Goal: Task Accomplishment & Management: Use online tool/utility

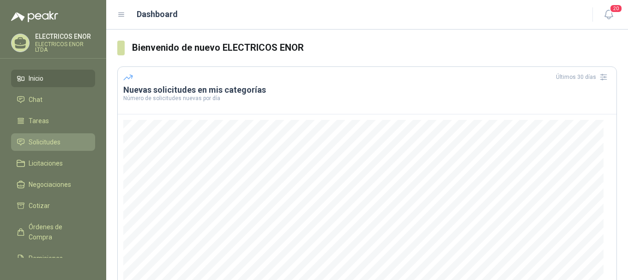
click at [49, 140] on span "Solicitudes" at bounding box center [45, 142] width 32 height 10
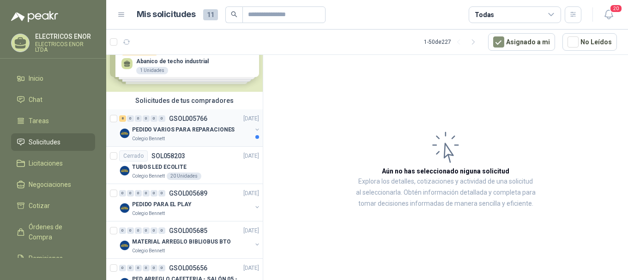
scroll to position [46, 0]
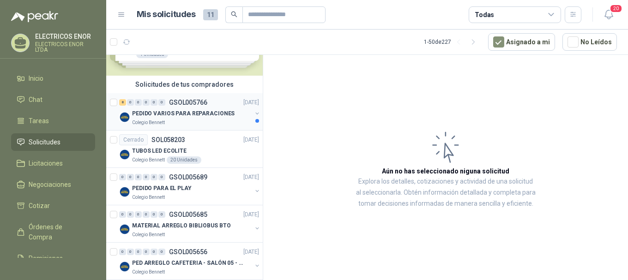
click at [185, 111] on p "PEDIDO VARIOS PARA REPARACIONES" at bounding box center [183, 113] width 103 height 9
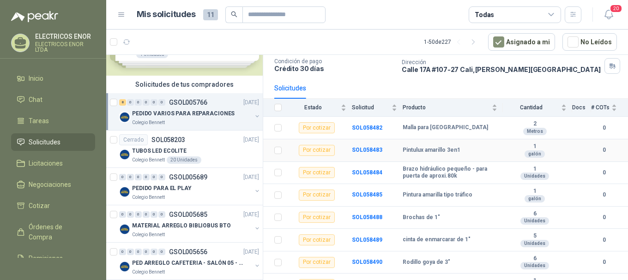
scroll to position [74, 0]
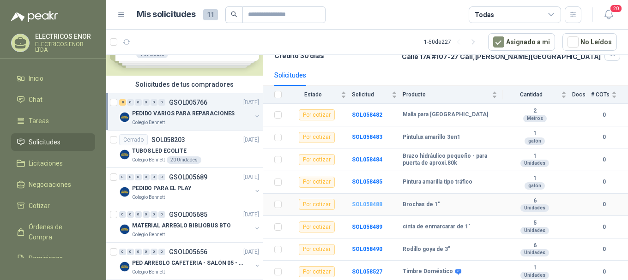
click at [360, 204] on b "SOL058488" at bounding box center [367, 204] width 30 height 6
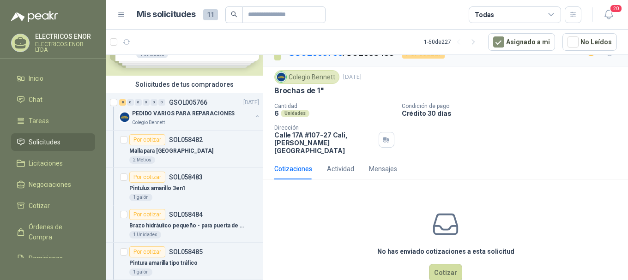
scroll to position [29, 0]
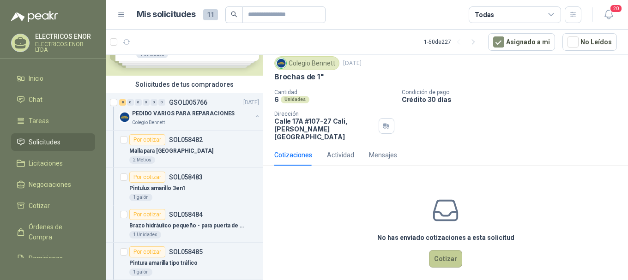
click at [433, 253] on button "Cotizar" at bounding box center [445, 259] width 33 height 18
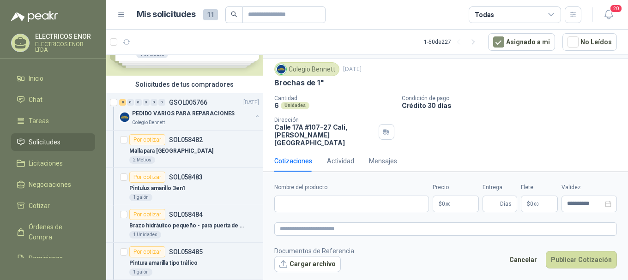
scroll to position [22, 0]
click at [334, 202] on input "Nombre del producto" at bounding box center [351, 204] width 155 height 17
type input "**********"
click at [451, 206] on span ",00" at bounding box center [448, 204] width 6 height 5
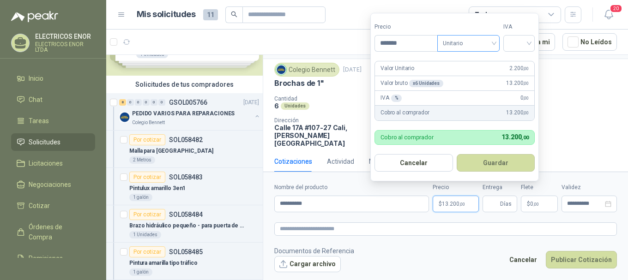
click at [479, 43] on span "Unitario" at bounding box center [468, 43] width 51 height 14
type input "*******"
click at [478, 74] on div "Unitario con IVA" at bounding box center [471, 77] width 48 height 10
click at [515, 47] on input "search" at bounding box center [519, 43] width 20 height 14
drag, startPoint x: 519, startPoint y: 59, endPoint x: 500, endPoint y: 78, distance: 26.8
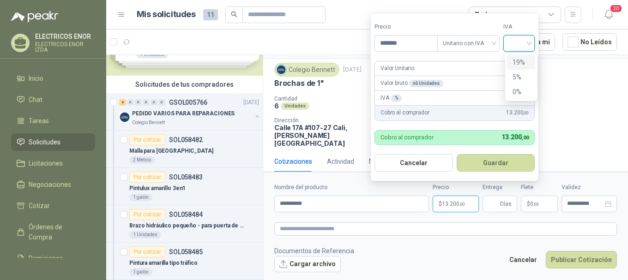
click at [519, 60] on div "19%" at bounding box center [521, 62] width 17 height 10
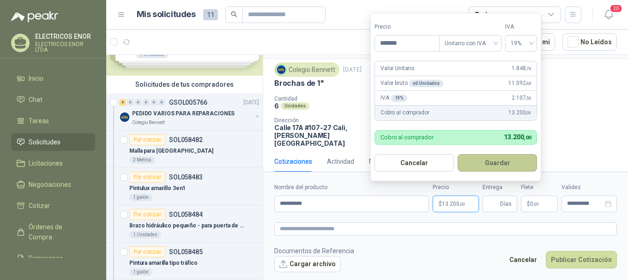
click at [470, 165] on button "Guardar" at bounding box center [497, 163] width 79 height 18
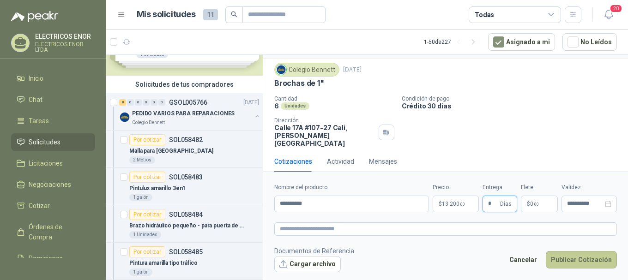
type input "*"
click at [562, 261] on button "Publicar Cotización" at bounding box center [581, 260] width 71 height 18
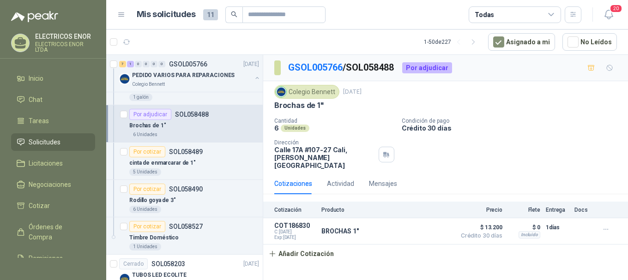
scroll to position [231, 0]
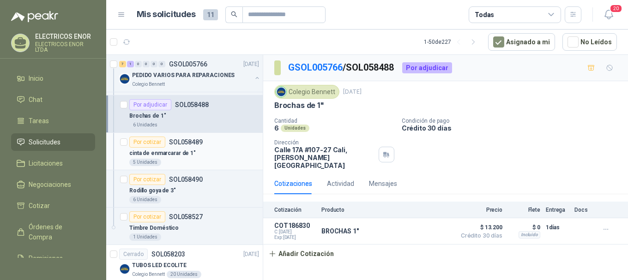
click at [190, 151] on p "cinta de enmarcarar de 1"" at bounding box center [162, 153] width 66 height 9
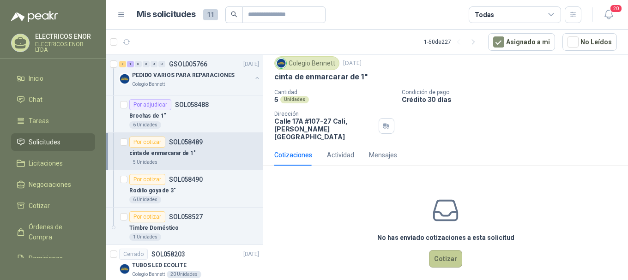
click at [440, 250] on button "Cotizar" at bounding box center [445, 259] width 33 height 18
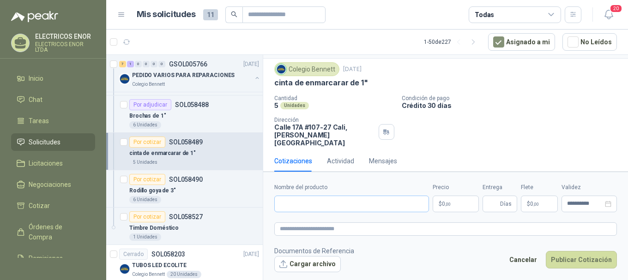
scroll to position [22, 0]
click at [314, 204] on input "Nombre del producto" at bounding box center [351, 204] width 155 height 17
type input "**********"
click at [451, 206] on p "$ 0 ,00" at bounding box center [456, 204] width 46 height 17
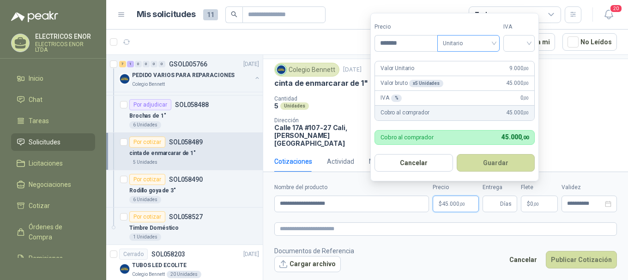
click at [453, 44] on span "Unitario" at bounding box center [468, 43] width 51 height 14
type input "*******"
drag, startPoint x: 468, startPoint y: 75, endPoint x: 502, endPoint y: 54, distance: 40.5
click at [480, 70] on div "Unitario con IVA" at bounding box center [470, 77] width 59 height 15
drag, startPoint x: 507, startPoint y: 45, endPoint x: 514, endPoint y: 51, distance: 9.8
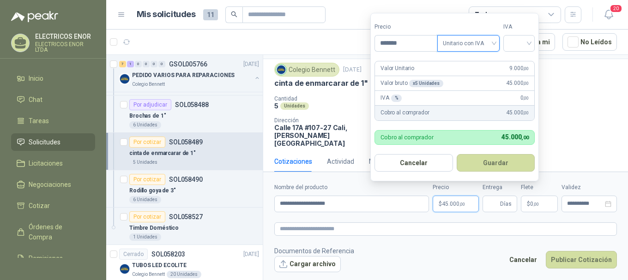
click at [507, 45] on div at bounding box center [518, 43] width 31 height 17
drag, startPoint x: 517, startPoint y: 58, endPoint x: 511, endPoint y: 79, distance: 22.1
click at [516, 61] on div "19%" at bounding box center [521, 62] width 17 height 10
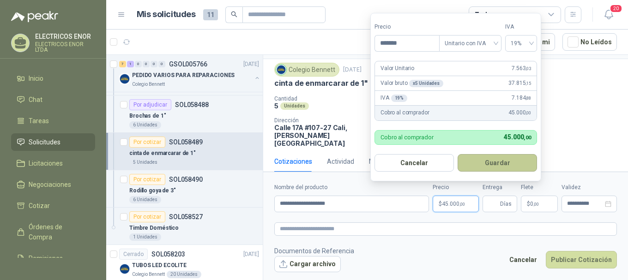
click at [502, 163] on button "Guardar" at bounding box center [497, 163] width 79 height 18
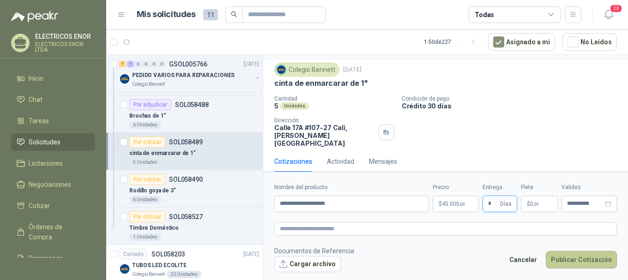
type input "*"
click at [562, 263] on button "Publicar Cotización" at bounding box center [581, 260] width 71 height 18
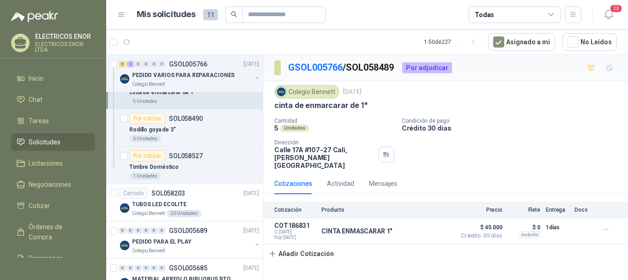
scroll to position [277, 0]
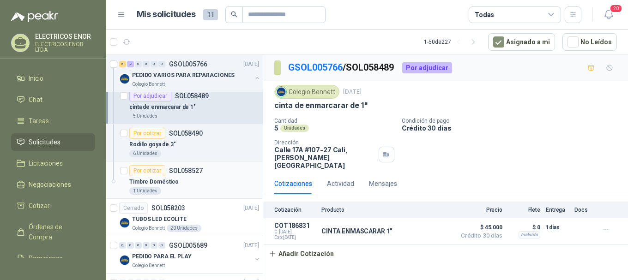
click at [187, 181] on div "Timbre Doméstico" at bounding box center [194, 181] width 130 height 11
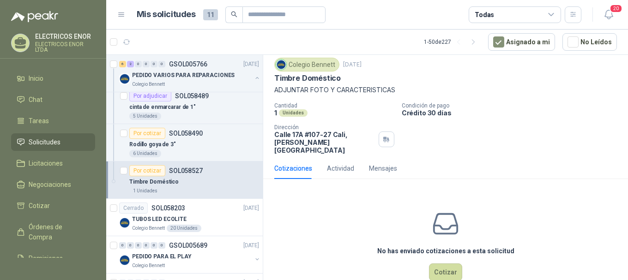
scroll to position [41, 0]
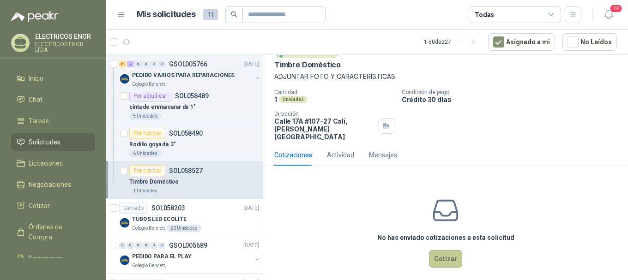
click at [440, 250] on button "Cotizar" at bounding box center [445, 259] width 33 height 18
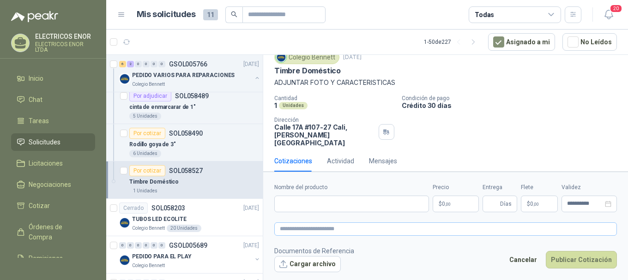
scroll to position [34, 0]
click at [301, 207] on input "Nombre del producto" at bounding box center [351, 204] width 155 height 17
type input "**********"
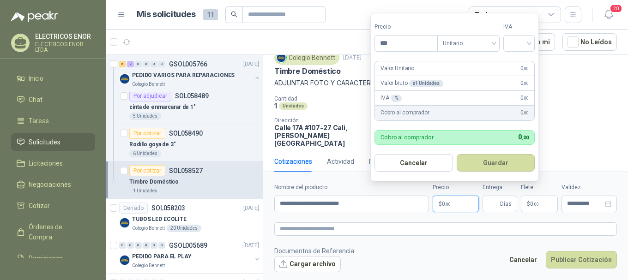
click at [439, 207] on p "$ 0 ,00" at bounding box center [456, 204] width 46 height 17
drag, startPoint x: 479, startPoint y: 42, endPoint x: 482, endPoint y: 52, distance: 10.0
click at [479, 44] on span "Unitario" at bounding box center [468, 43] width 51 height 14
type input "********"
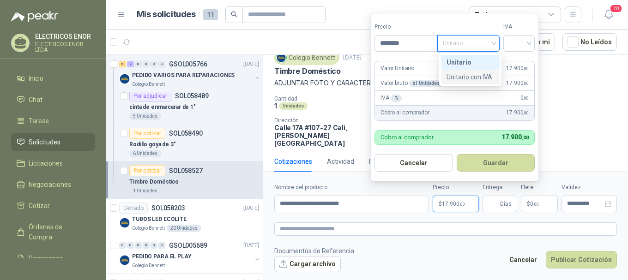
drag, startPoint x: 492, startPoint y: 73, endPoint x: 519, endPoint y: 52, distance: 34.5
click at [493, 73] on div "Unitario con IVA" at bounding box center [471, 77] width 48 height 10
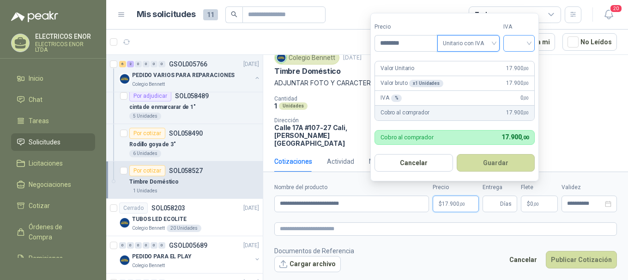
click at [527, 42] on input "search" at bounding box center [519, 43] width 20 height 14
drag, startPoint x: 522, startPoint y: 60, endPoint x: 520, endPoint y: 67, distance: 8.1
click at [521, 61] on div "19%" at bounding box center [521, 62] width 17 height 10
drag, startPoint x: 516, startPoint y: 163, endPoint x: 510, endPoint y: 191, distance: 28.5
click at [516, 167] on button "Guardar" at bounding box center [497, 163] width 79 height 18
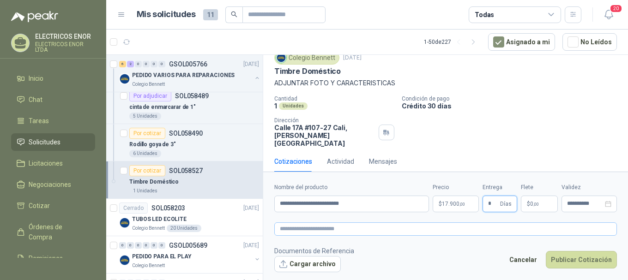
type input "*"
click at [347, 230] on textarea at bounding box center [445, 229] width 343 height 13
type textarea "*"
type textarea "**"
type textarea "***"
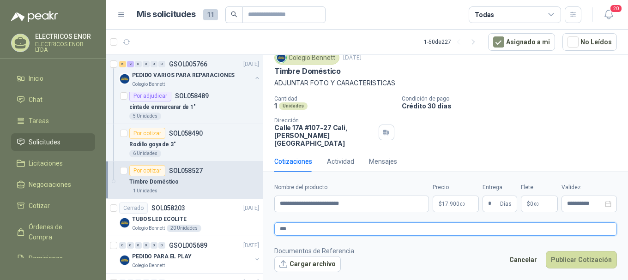
type textarea "****"
type textarea "***"
type textarea "**"
type textarea "*"
click at [359, 205] on input "**********" at bounding box center [351, 204] width 155 height 17
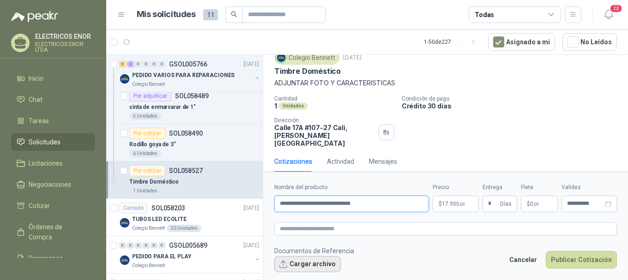
type input "**********"
click at [297, 268] on button "Cargar archivo" at bounding box center [307, 264] width 66 height 17
click at [302, 266] on button "Cargar archivo" at bounding box center [307, 264] width 66 height 17
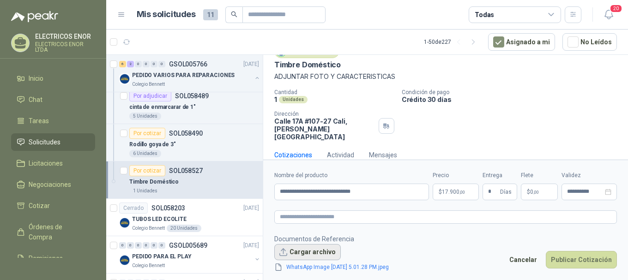
click at [310, 256] on button "Cargar archivo" at bounding box center [307, 252] width 66 height 17
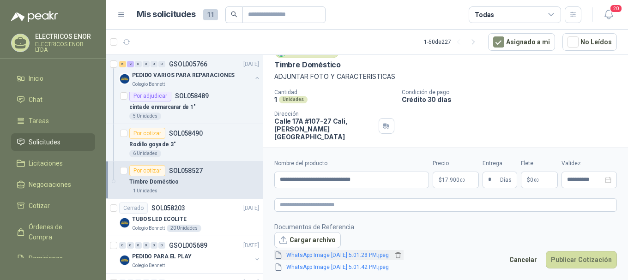
click at [393, 252] on link "WhatsApp Image [DATE] 5.01.28 PM.jpeg" at bounding box center [338, 255] width 110 height 9
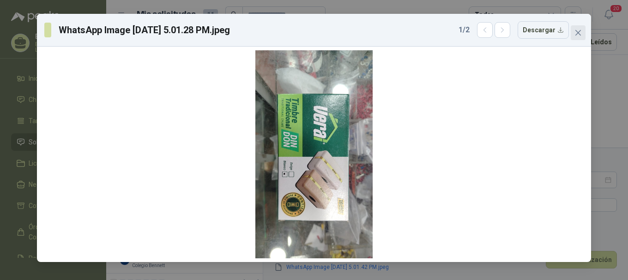
click at [576, 36] on icon "close" at bounding box center [577, 32] width 7 height 7
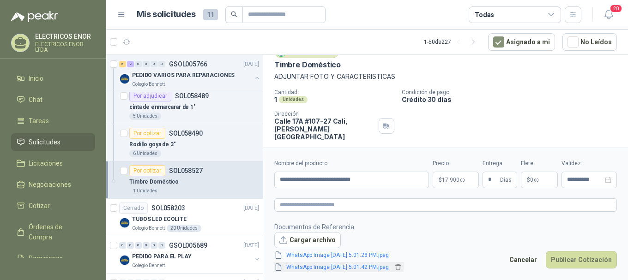
click at [342, 265] on link "WhatsApp Image [DATE] 5.01.42 PM.jpeg" at bounding box center [338, 267] width 110 height 9
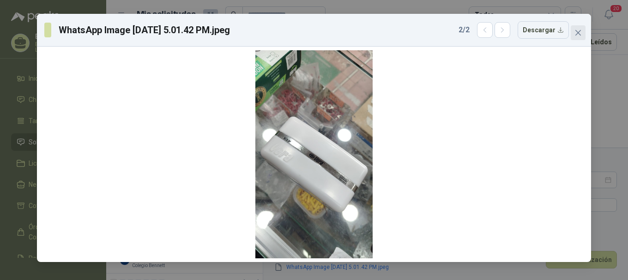
click at [579, 33] on icon "close" at bounding box center [578, 33] width 6 height 6
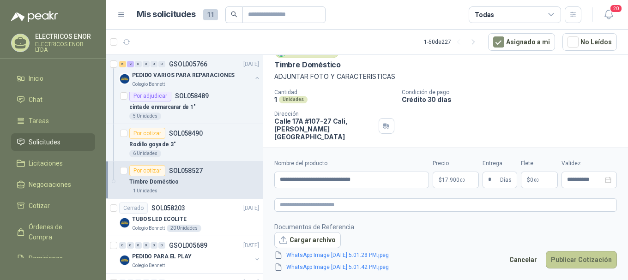
click at [575, 262] on button "Publicar Cotización" at bounding box center [581, 260] width 71 height 18
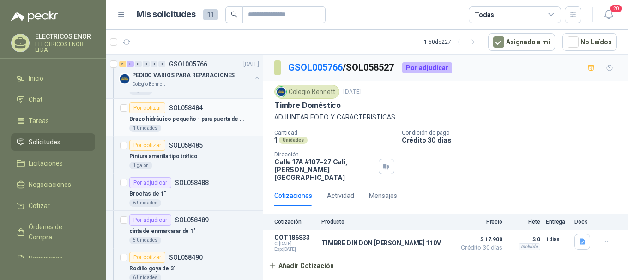
scroll to position [139, 0]
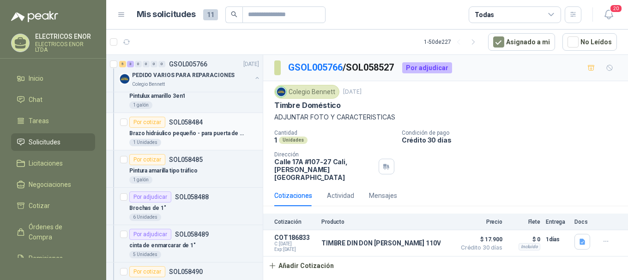
click at [211, 134] on p "Brazo hidráulico pequeño - para puerta de aproxi.80k" at bounding box center [186, 133] width 115 height 9
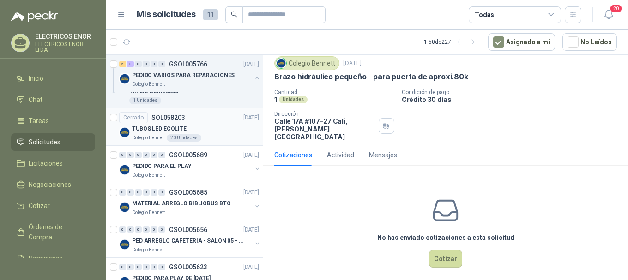
scroll to position [369, 0]
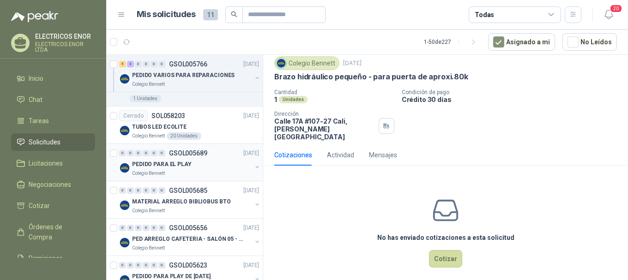
click at [214, 172] on div "Colegio Bennett" at bounding box center [192, 173] width 120 height 7
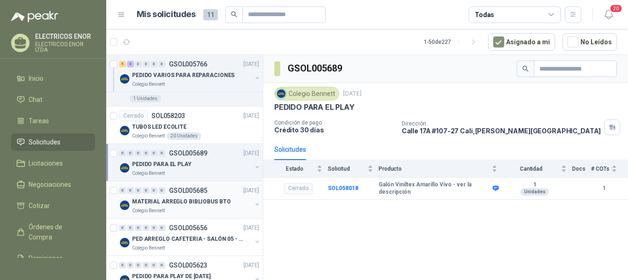
click at [210, 198] on p "MATERIAL ARREGLO BIBLIOBUS BTO" at bounding box center [181, 202] width 98 height 9
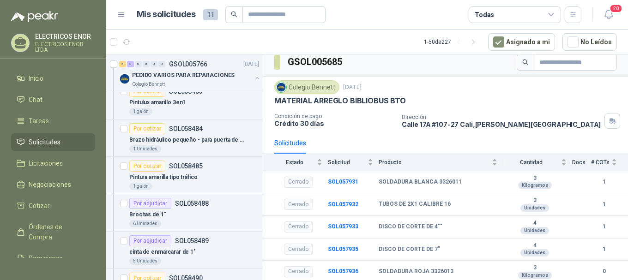
scroll to position [92, 0]
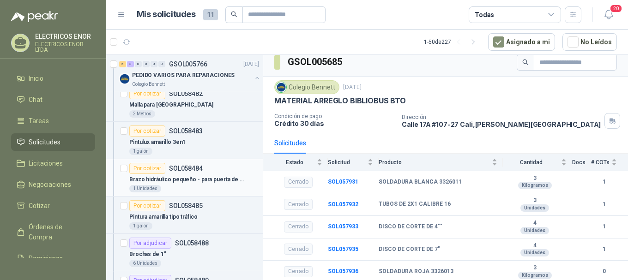
click at [234, 183] on p "Brazo hidráulico pequeño - para puerta de aproxi.80k" at bounding box center [186, 179] width 115 height 9
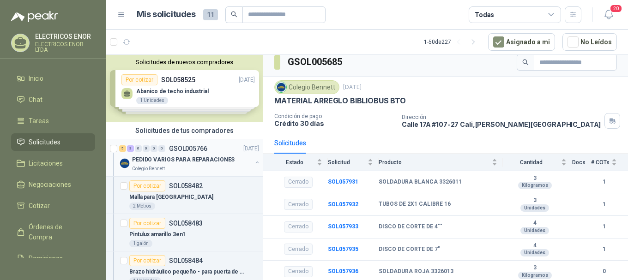
click at [163, 154] on div "5 3 0 0 0 0 GSOL005766 [DATE]" at bounding box center [190, 148] width 142 height 11
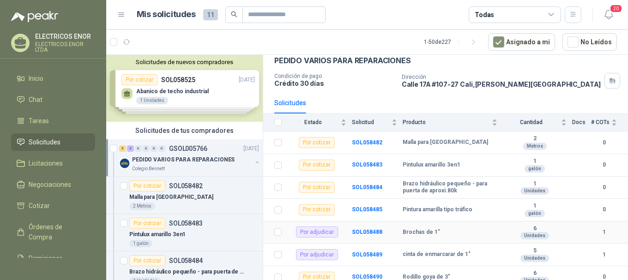
scroll to position [74, 0]
